Goal: Information Seeking & Learning: Learn about a topic

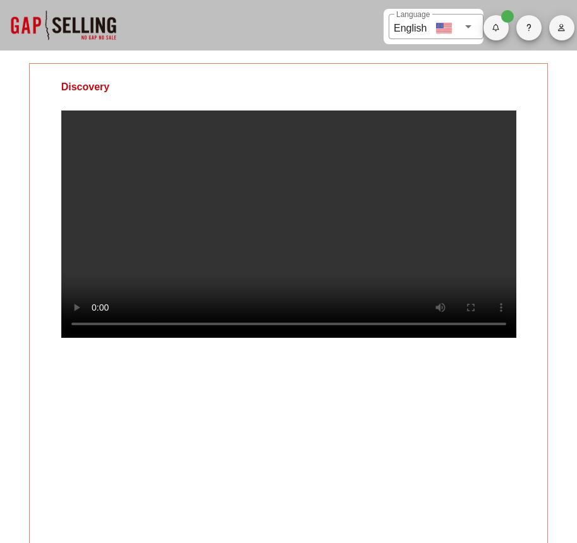
click at [213, 263] on video at bounding box center [288, 224] width 455 height 227
click at [150, 338] on video at bounding box center [288, 224] width 455 height 227
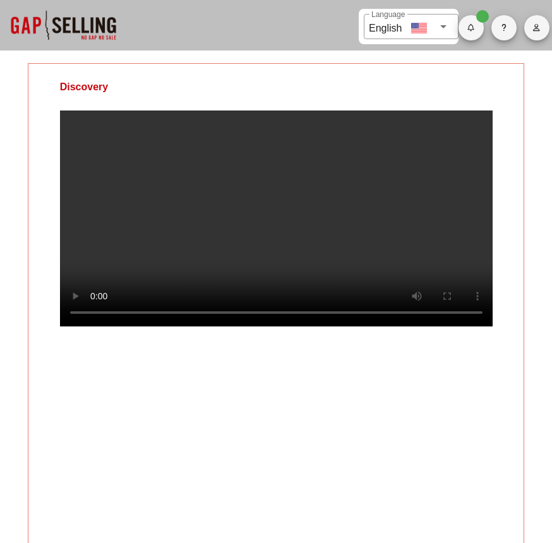
click at [308, 253] on video at bounding box center [276, 219] width 433 height 216
click at [361, 223] on video at bounding box center [276, 219] width 433 height 216
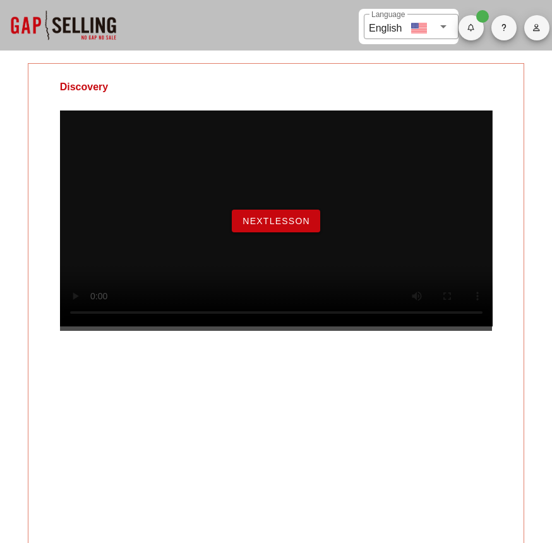
click at [289, 226] on span "NextLesson" at bounding box center [276, 221] width 68 height 10
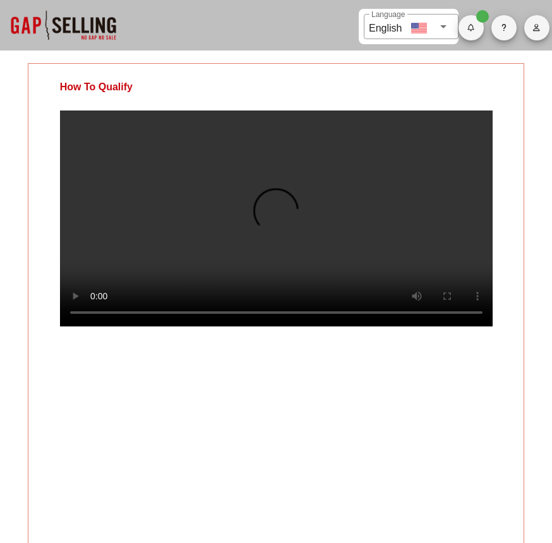
click at [339, 246] on video at bounding box center [276, 219] width 433 height 216
click at [171, 457] on div "How To Qualify" at bounding box center [276, 307] width 497 height 489
click at [392, 167] on video at bounding box center [276, 219] width 433 height 216
click at [332, 253] on video at bounding box center [276, 219] width 433 height 216
click at [384, 231] on video at bounding box center [276, 219] width 433 height 216
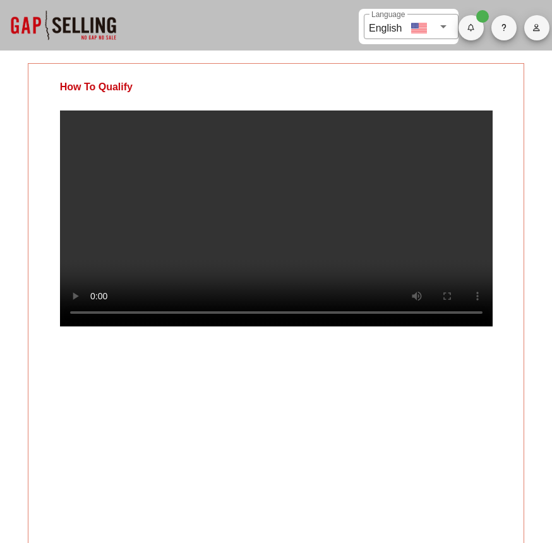
click at [377, 209] on video at bounding box center [276, 219] width 433 height 216
click at [335, 232] on video at bounding box center [276, 219] width 433 height 216
click at [384, 237] on video at bounding box center [276, 219] width 433 height 216
click at [343, 219] on video at bounding box center [276, 219] width 433 height 216
click at [344, 327] on video at bounding box center [276, 219] width 433 height 216
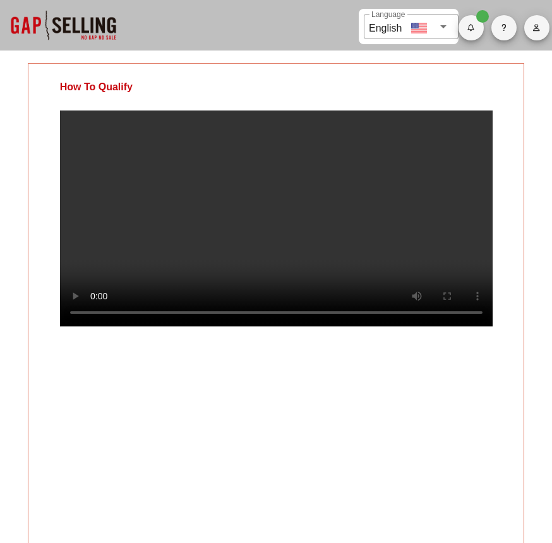
click at [336, 299] on video at bounding box center [276, 219] width 433 height 216
click at [340, 208] on video at bounding box center [276, 219] width 433 height 216
click at [400, 213] on video at bounding box center [276, 219] width 433 height 216
click at [393, 254] on video at bounding box center [276, 219] width 433 height 216
click at [384, 186] on video at bounding box center [276, 219] width 433 height 216
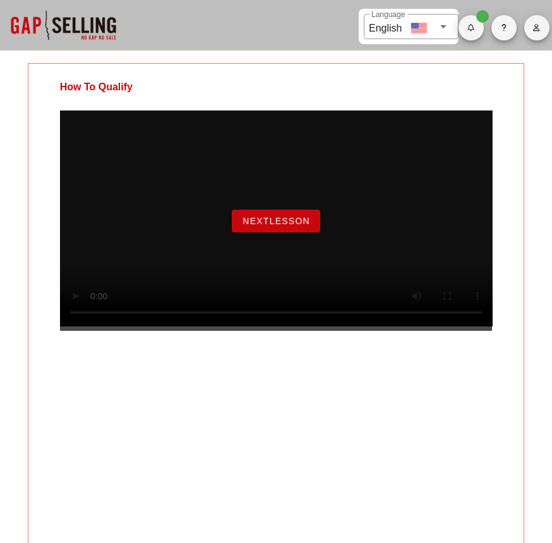
click at [300, 226] on span "NextLesson" at bounding box center [276, 221] width 68 height 10
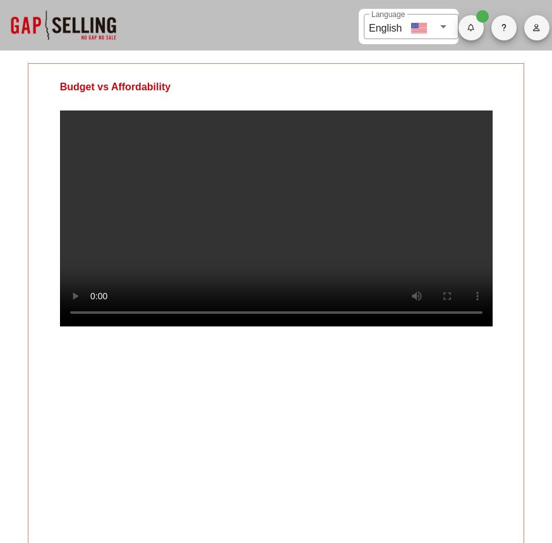
click at [364, 195] on video at bounding box center [276, 219] width 433 height 216
click at [418, 255] on video at bounding box center [276, 219] width 433 height 216
click at [344, 240] on video at bounding box center [276, 219] width 433 height 216
click at [382, 236] on video at bounding box center [276, 219] width 433 height 216
click at [376, 215] on video at bounding box center [276, 219] width 433 height 216
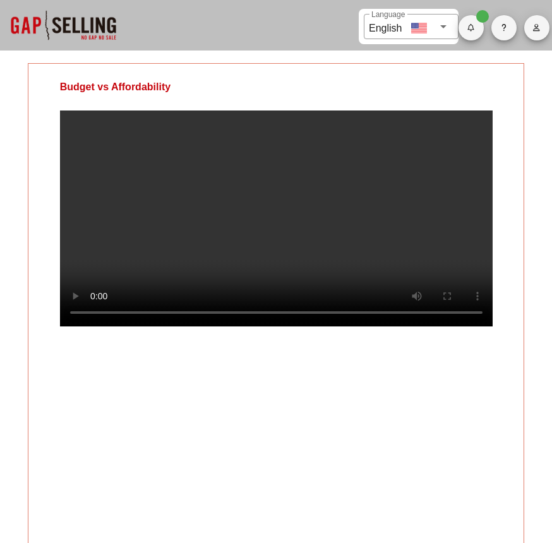
click at [293, 236] on video at bounding box center [276, 219] width 433 height 216
click at [367, 222] on video at bounding box center [276, 219] width 433 height 216
click at [306, 215] on video at bounding box center [276, 219] width 433 height 216
click at [315, 221] on video at bounding box center [276, 219] width 433 height 216
click at [363, 248] on video at bounding box center [276, 219] width 433 height 216
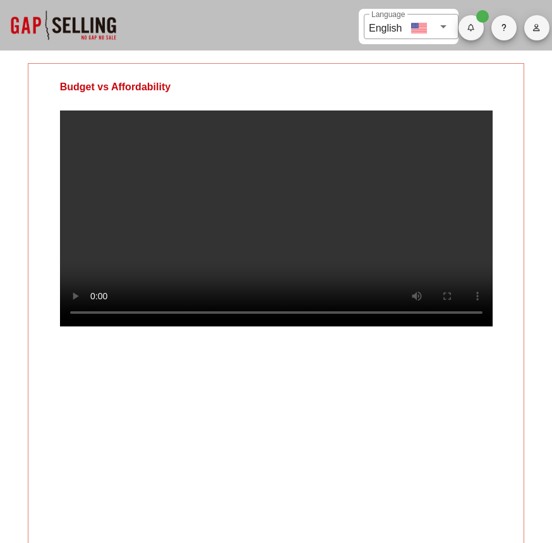
click at [391, 232] on video at bounding box center [276, 219] width 433 height 216
click at [368, 243] on video at bounding box center [276, 219] width 433 height 216
click at [352, 220] on video at bounding box center [276, 219] width 433 height 216
click at [350, 213] on video at bounding box center [276, 219] width 433 height 216
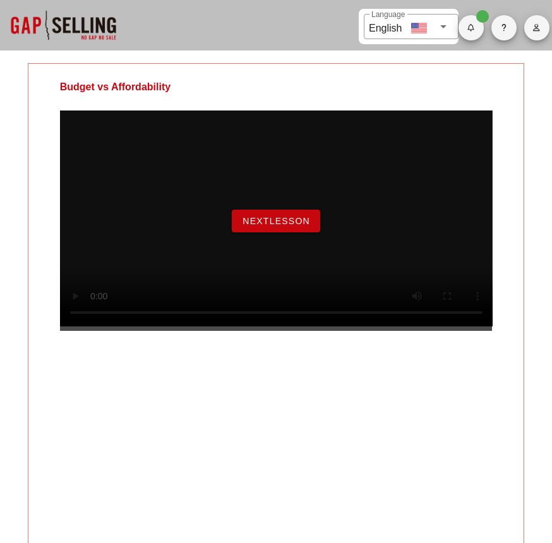
click at [277, 226] on span "NextLesson" at bounding box center [276, 221] width 68 height 10
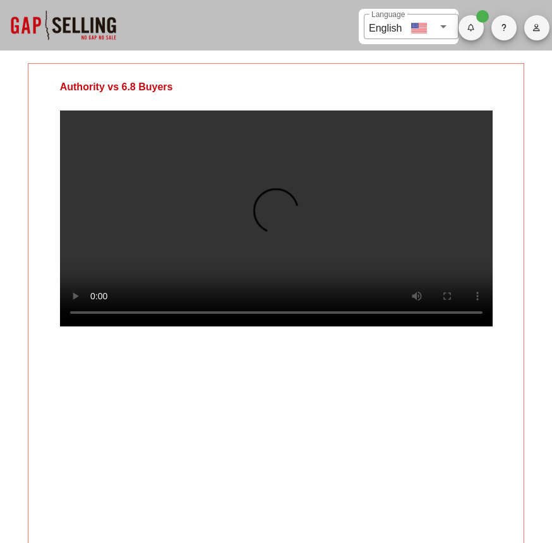
click at [385, 222] on video at bounding box center [276, 219] width 433 height 216
click at [385, 215] on video at bounding box center [276, 219] width 433 height 216
click at [368, 226] on video at bounding box center [276, 219] width 433 height 216
click at [353, 424] on div "Authority vs 6.8 Buyers" at bounding box center [276, 307] width 497 height 489
